Goal: Task Accomplishment & Management: Manage account settings

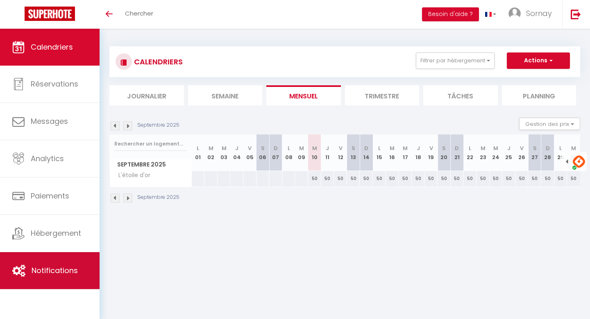
click at [58, 276] on link "Notifications" at bounding box center [50, 270] width 100 height 37
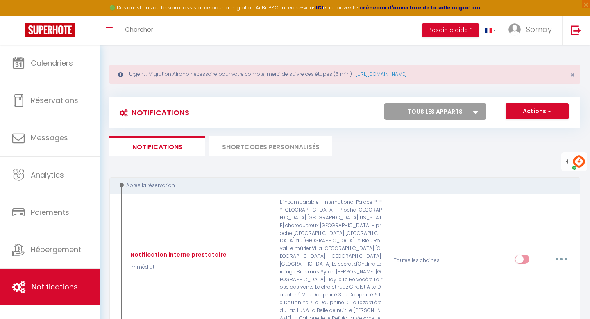
click at [273, 145] on li "SHORTCODES PERSONNALISÉS" at bounding box center [270, 146] width 123 height 20
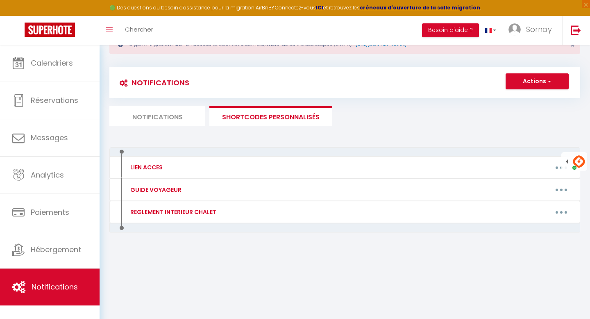
scroll to position [45, 0]
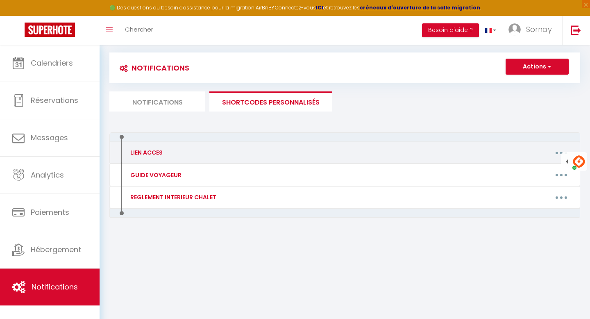
click at [551, 154] on button "button" at bounding box center [561, 152] width 23 height 13
click at [525, 173] on link "Editer" at bounding box center [540, 171] width 61 height 14
type input "LIEN ACCES"
type textarea "LIEN ACCES"
type textarea "[URL][DOMAIN_NAME]"
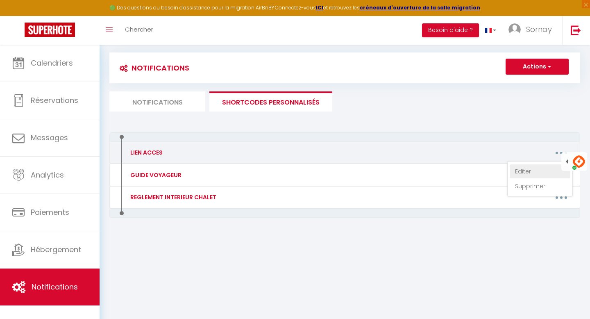
type textarea "[URL][DOMAIN_NAME]"
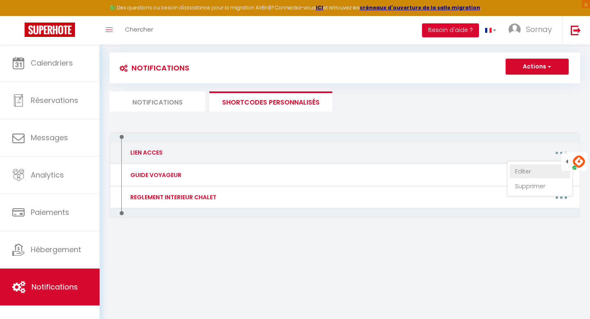
type textarea "[URL][DOMAIN_NAME]"
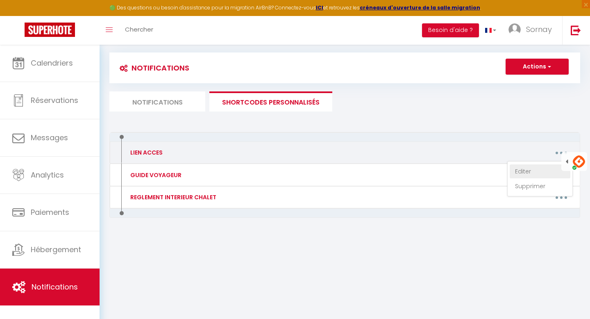
type textarea "[URL][DOMAIN_NAME]"
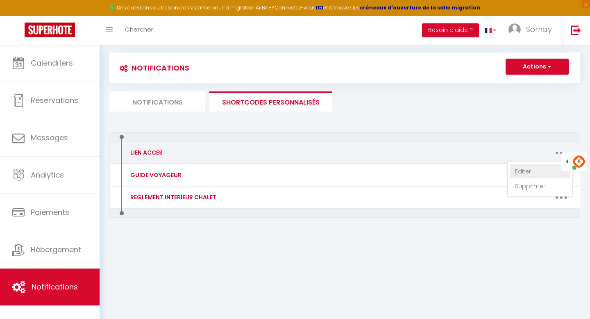
type textarea "[URL][DOMAIN_NAME]"
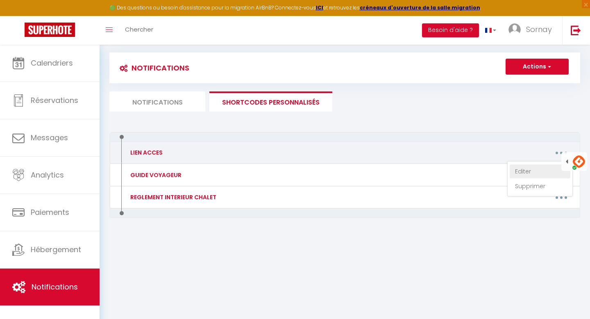
type textarea "[URL][DOMAIN_NAME]"
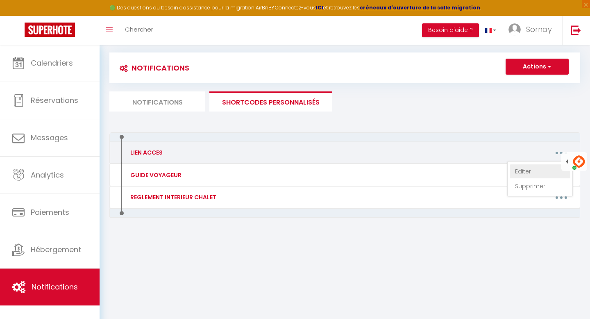
type textarea "[URL][DOMAIN_NAME]"
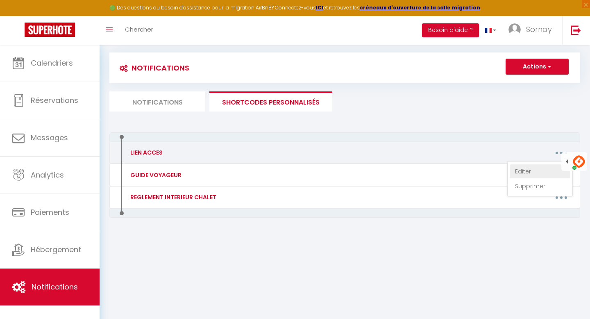
type textarea "[URL][DOMAIN_NAME]"
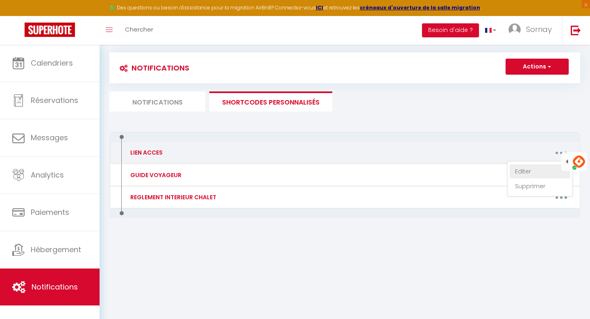
type textarea "[URL][DOMAIN_NAME]"
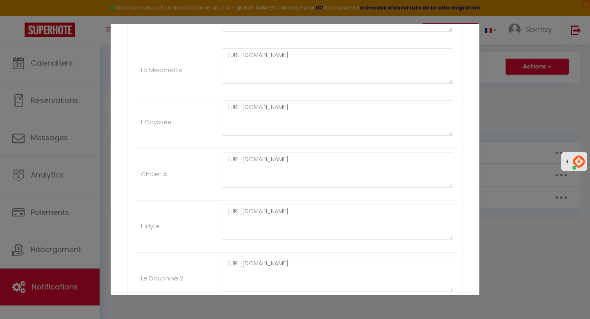
scroll to position [680, 0]
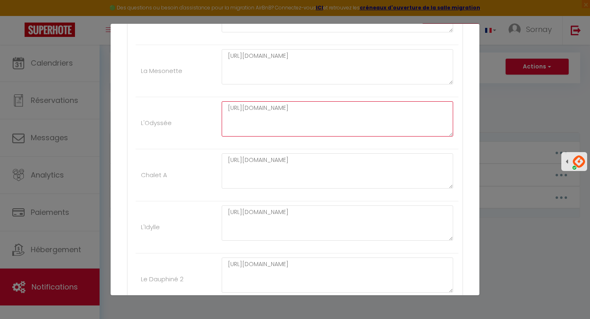
click at [270, 109] on textarea "[URL][DOMAIN_NAME]" at bounding box center [337, 118] width 231 height 35
